Goal: Task Accomplishment & Management: Check status

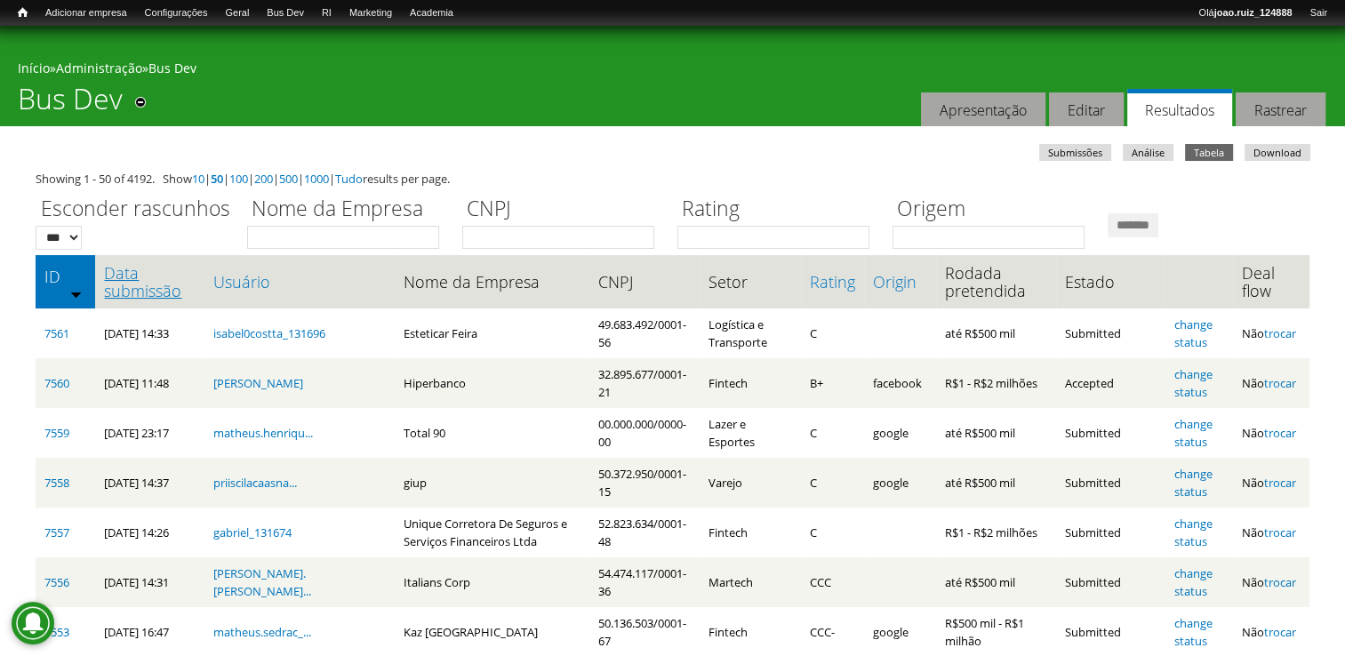
click at [132, 264] on link "Data submissão" at bounding box center [149, 282] width 91 height 36
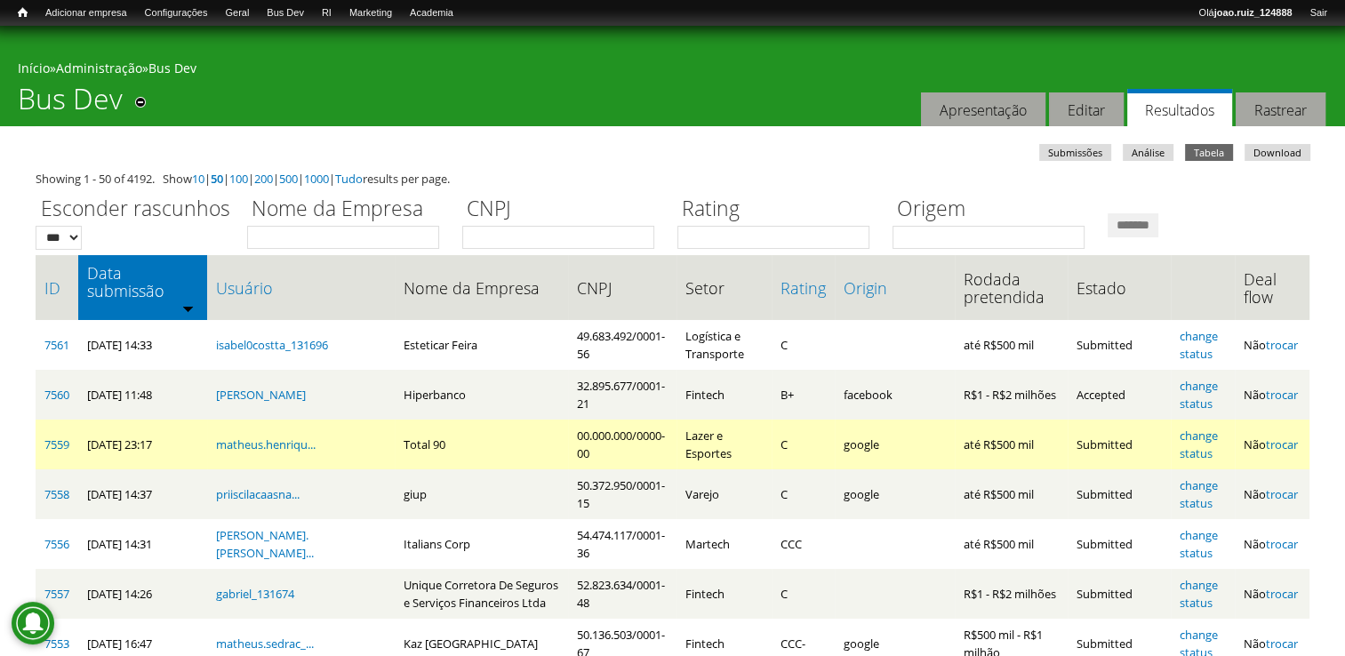
scroll to position [178, 0]
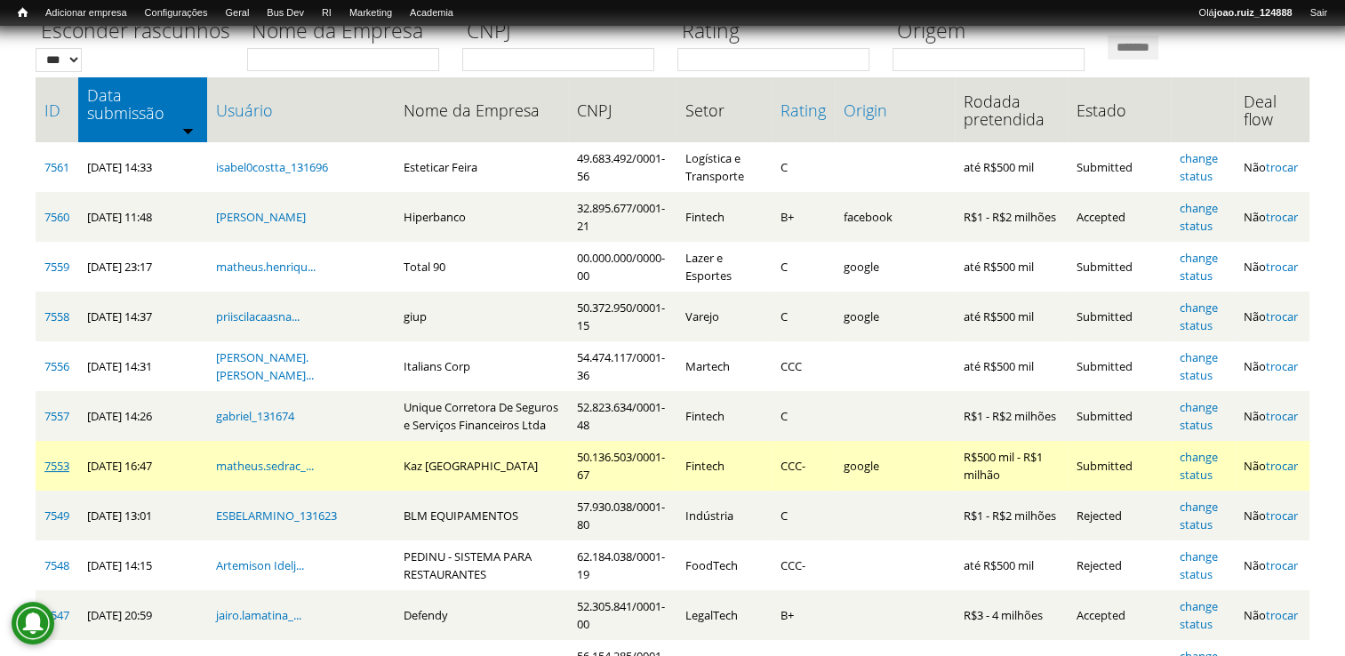
click at [64, 461] on link "7553" at bounding box center [56, 466] width 25 height 16
click at [1184, 450] on link "change status" at bounding box center [1199, 466] width 38 height 34
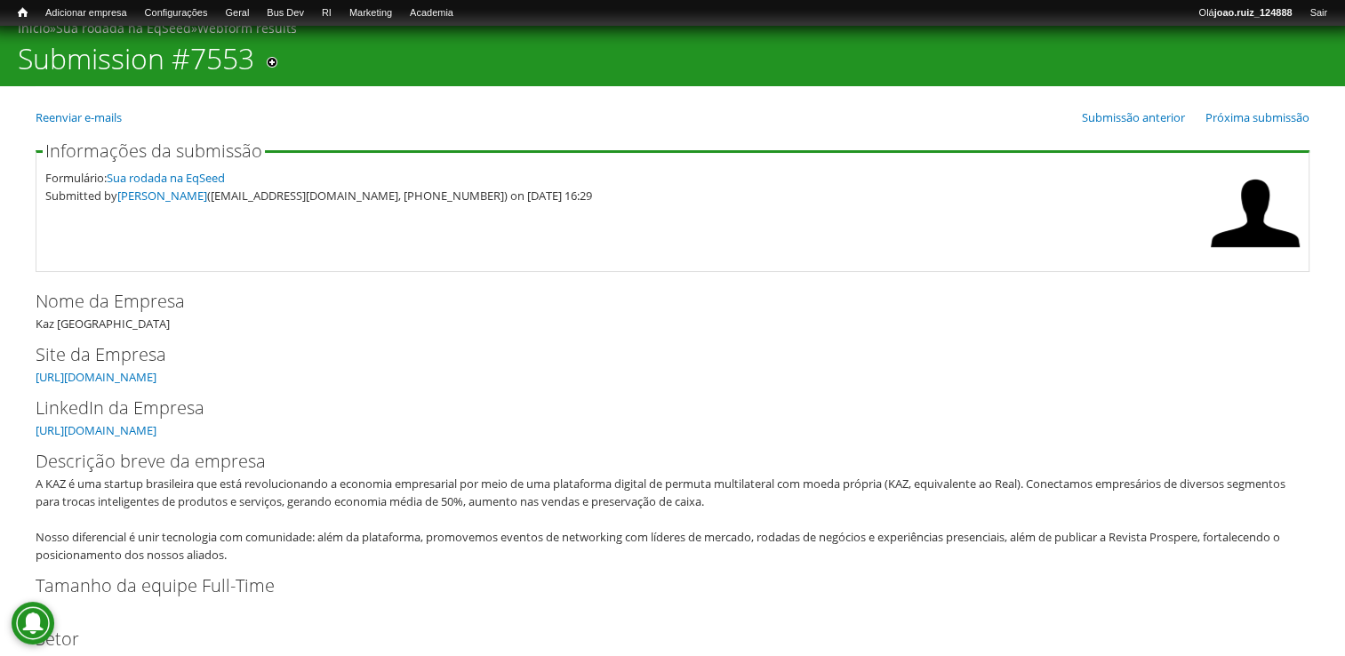
scroll to position [28, 0]
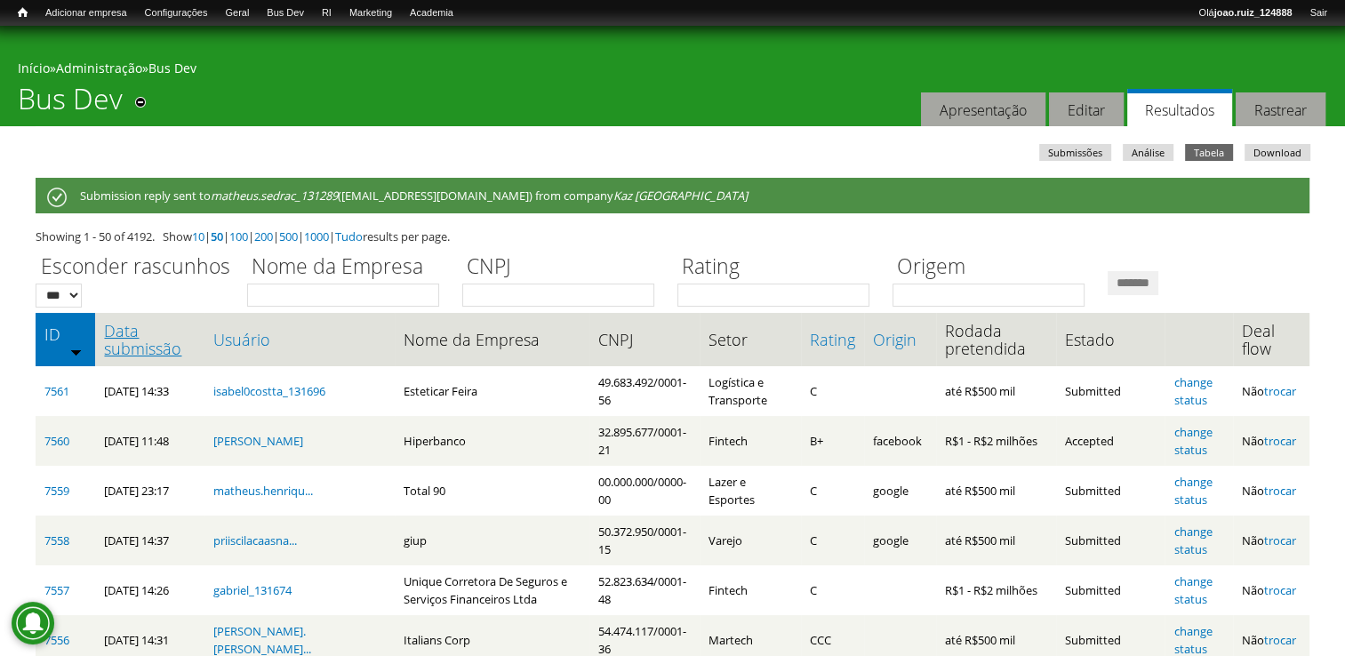
click at [146, 338] on link "Data submissão" at bounding box center [149, 340] width 91 height 36
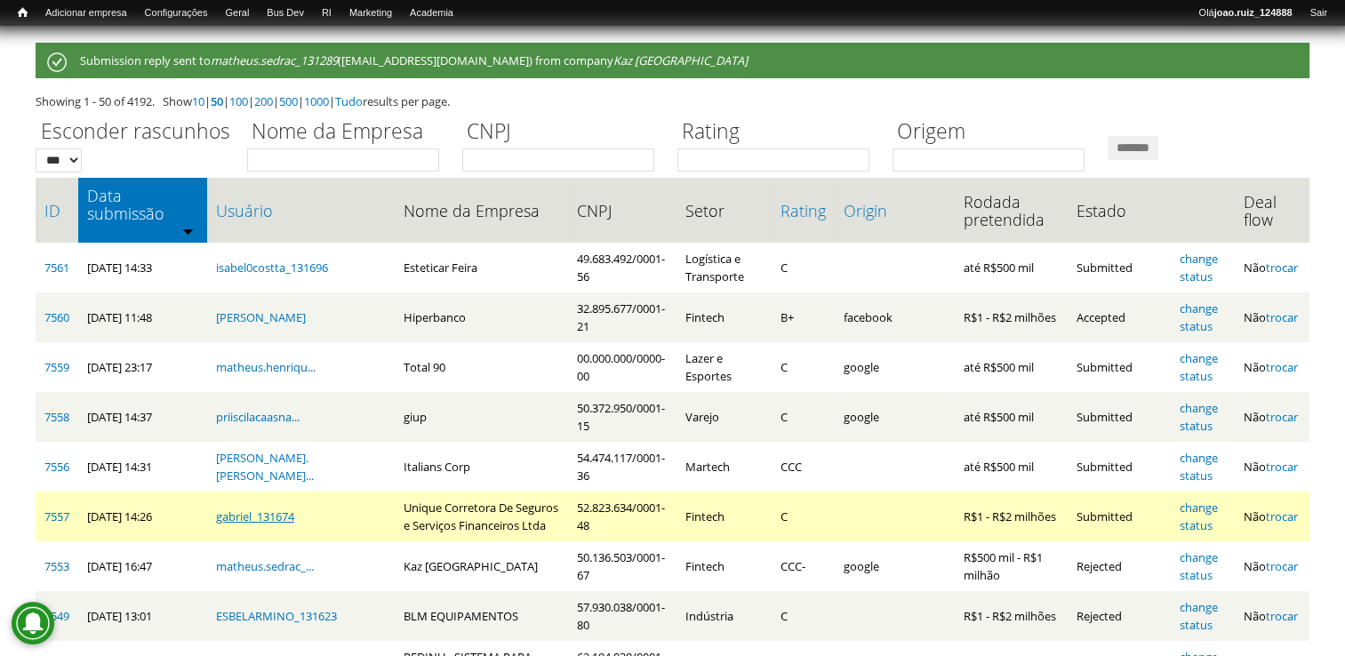
scroll to position [178, 0]
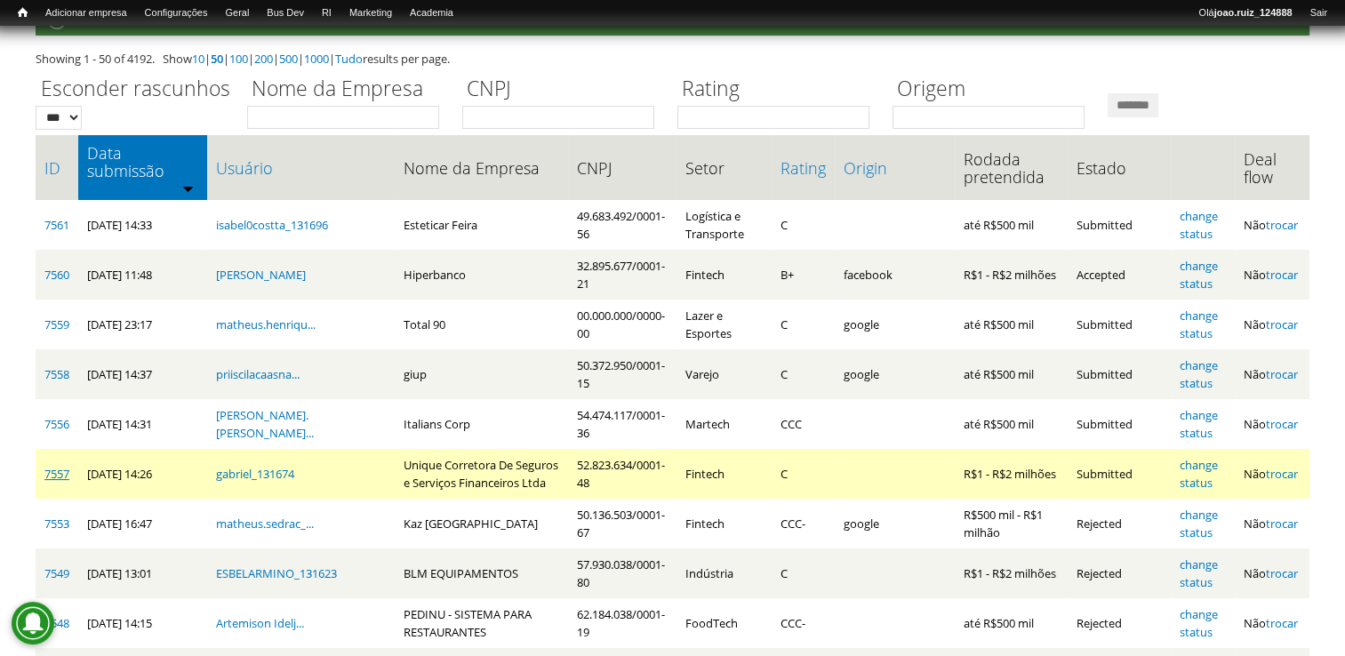
click at [46, 466] on link "7557" at bounding box center [56, 474] width 25 height 16
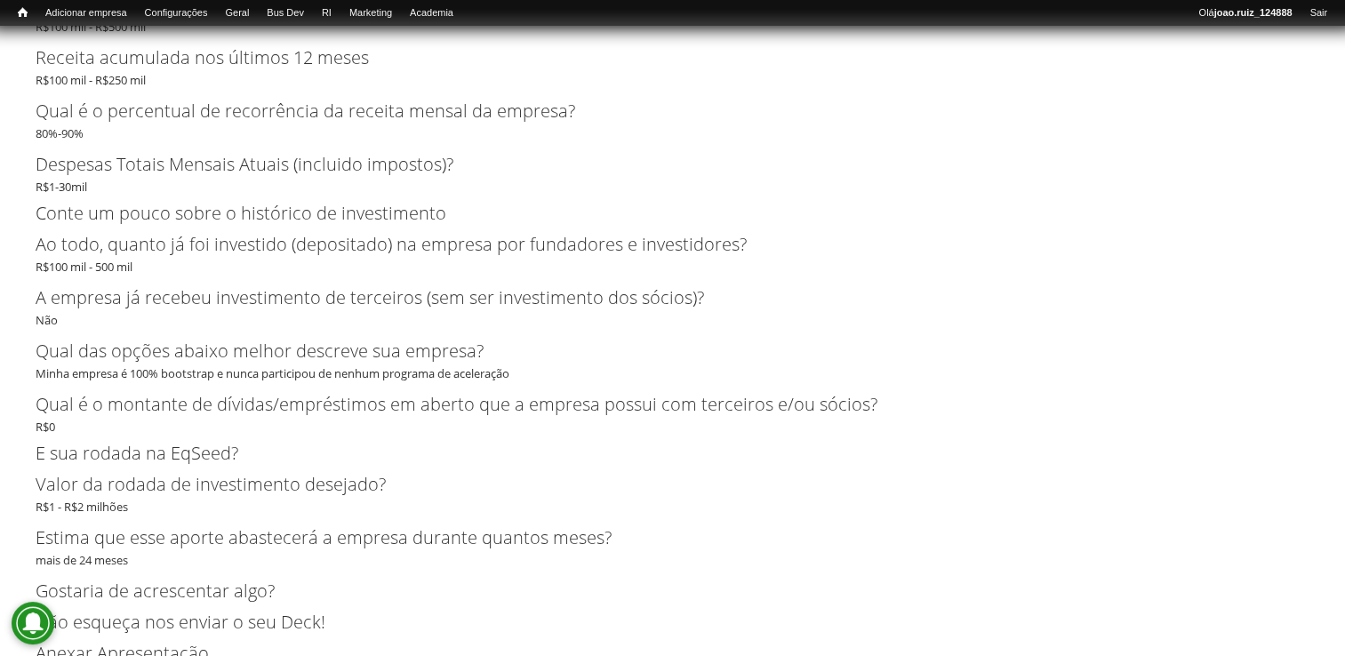
scroll to position [3729, 0]
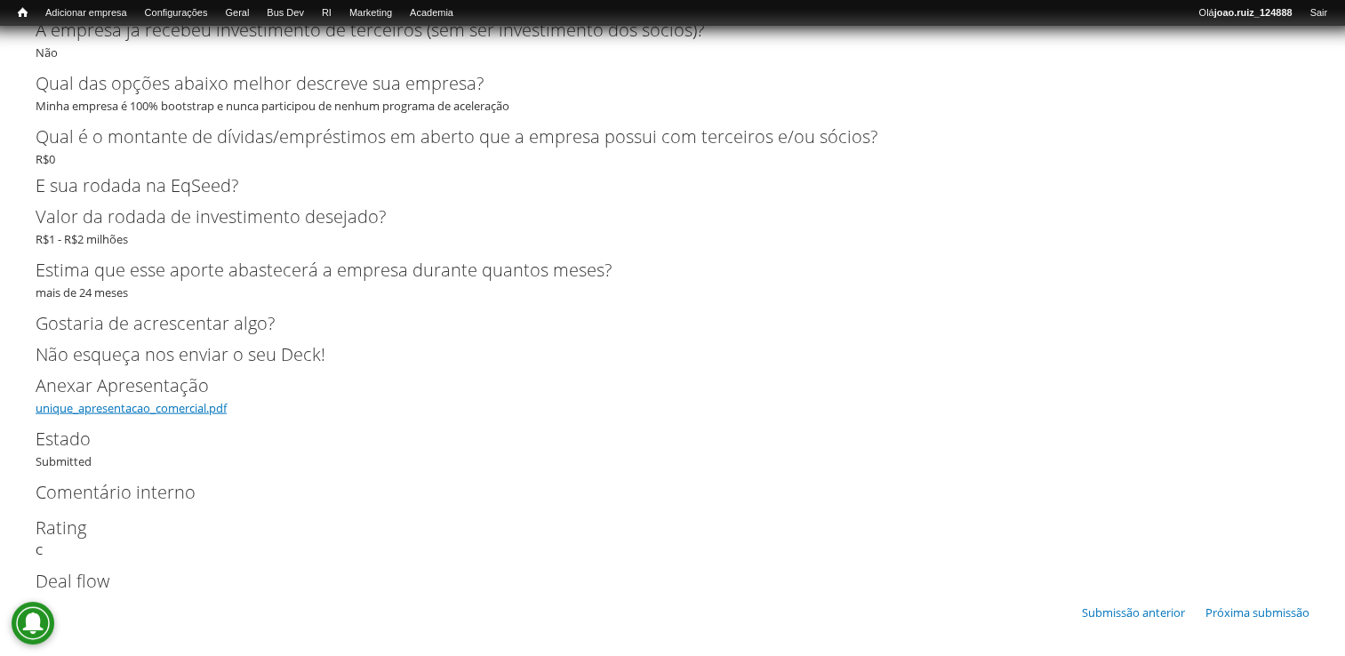
click at [164, 407] on link "unique_apresentacao_comercial.pdf" at bounding box center [131, 408] width 191 height 16
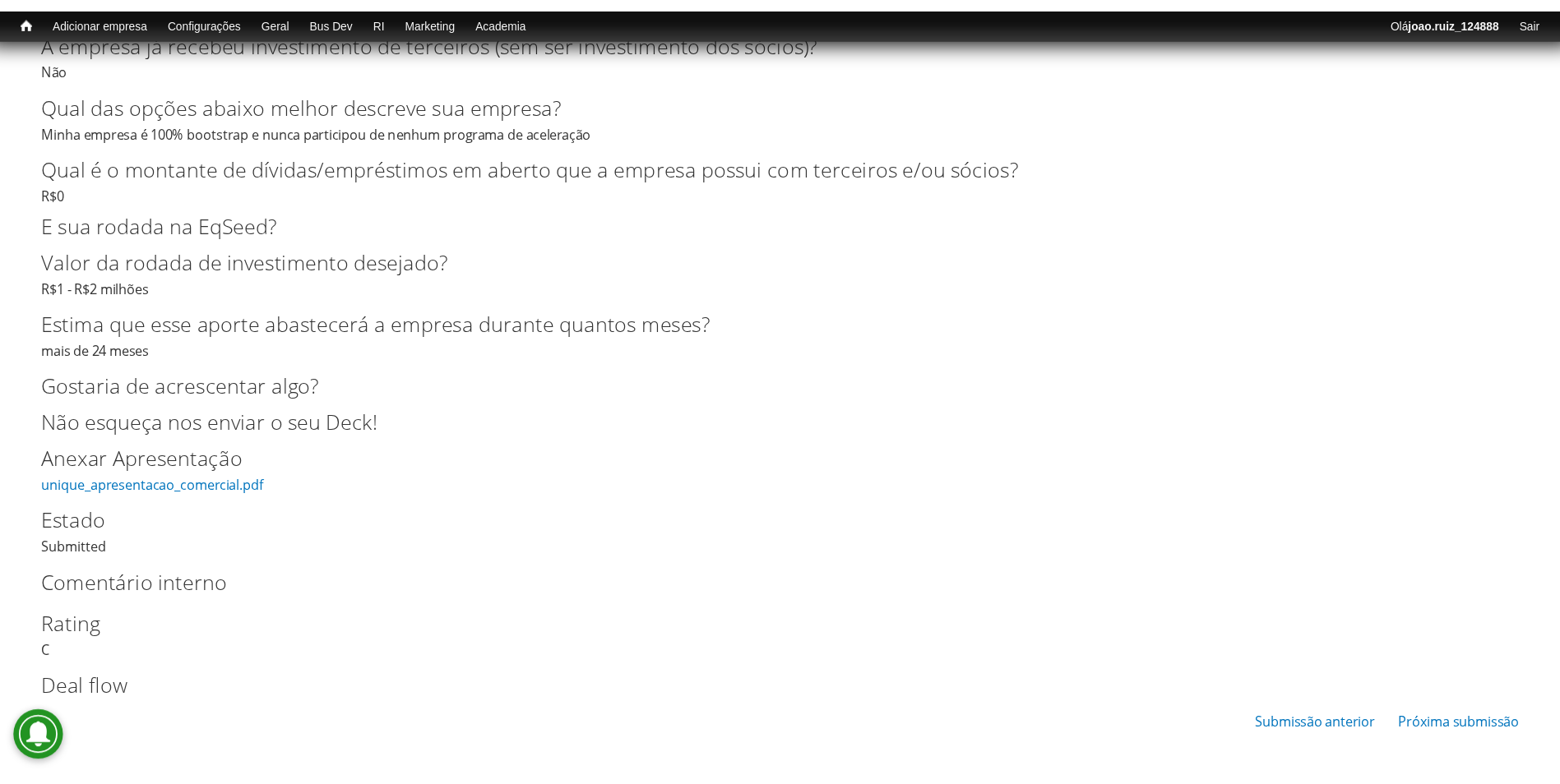
scroll to position [3271, 0]
